Goal: Information Seeking & Learning: Check status

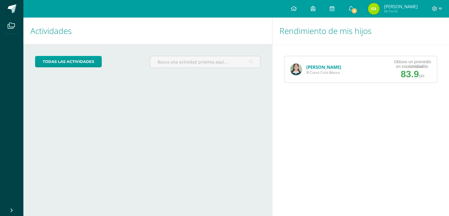
click at [329, 65] on link "[PERSON_NAME]" at bounding box center [324, 67] width 35 height 6
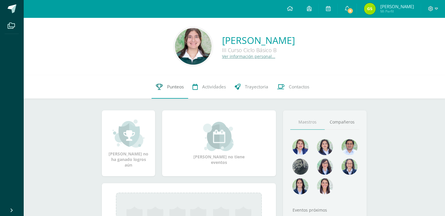
click at [178, 90] on link "Punteos" at bounding box center [170, 86] width 37 height 23
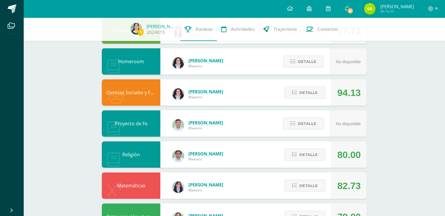
scroll to position [88, 0]
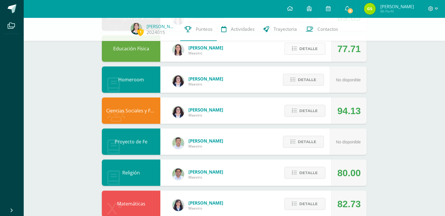
click at [305, 51] on span "Detalle" at bounding box center [308, 48] width 18 height 11
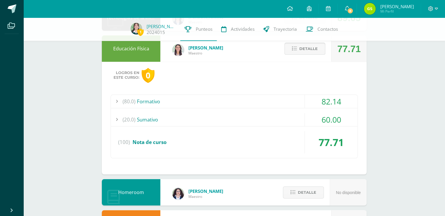
click at [305, 48] on span "Detalle" at bounding box center [308, 48] width 18 height 11
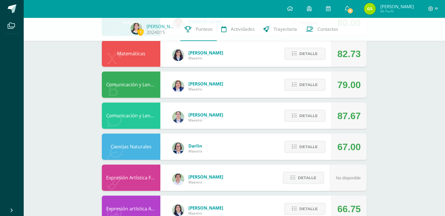
scroll to position [263, 0]
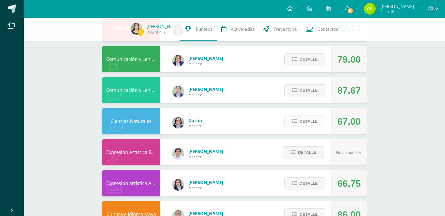
click at [305, 122] on span "Detalle" at bounding box center [308, 121] width 18 height 11
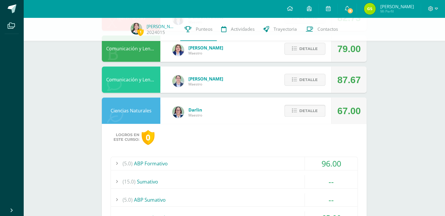
scroll to position [293, 0]
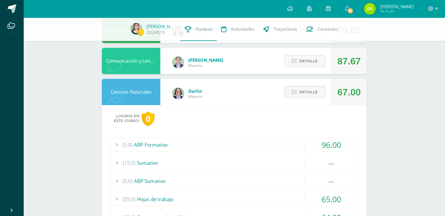
click at [305, 99] on div "Detalle" at bounding box center [304, 92] width 56 height 26
click at [311, 94] on span "Detalle" at bounding box center [308, 92] width 18 height 11
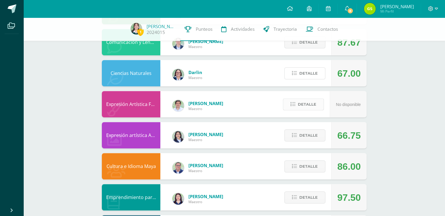
scroll to position [322, 0]
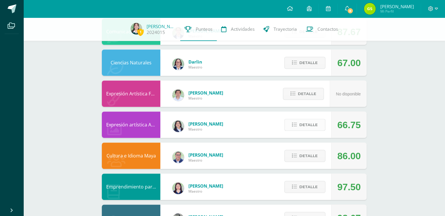
click at [309, 121] on span "Detalle" at bounding box center [308, 124] width 18 height 11
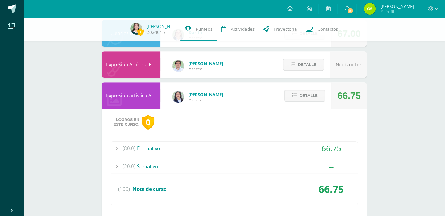
click at [303, 94] on span "Detalle" at bounding box center [308, 95] width 18 height 11
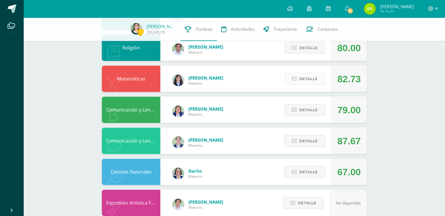
scroll to position [202, 0]
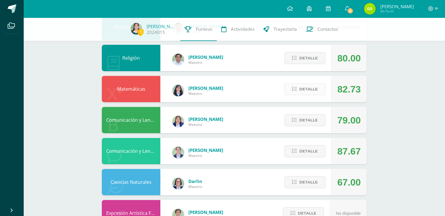
click at [312, 93] on span "Detalle" at bounding box center [308, 89] width 18 height 11
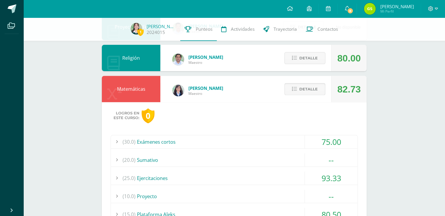
click at [310, 92] on span "Detalle" at bounding box center [308, 89] width 18 height 11
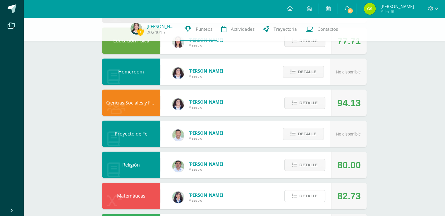
scroll to position [0, 0]
